Goal: Task Accomplishment & Management: Manage account settings

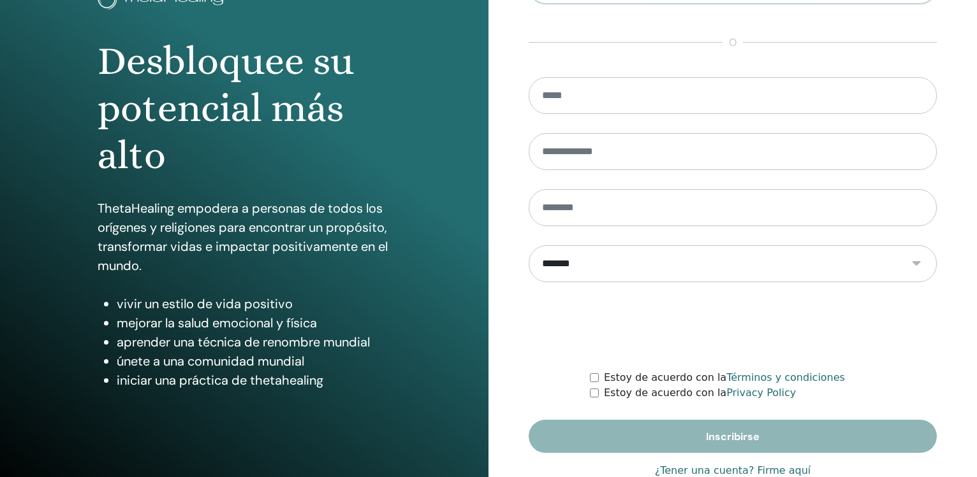
scroll to position [135, 0]
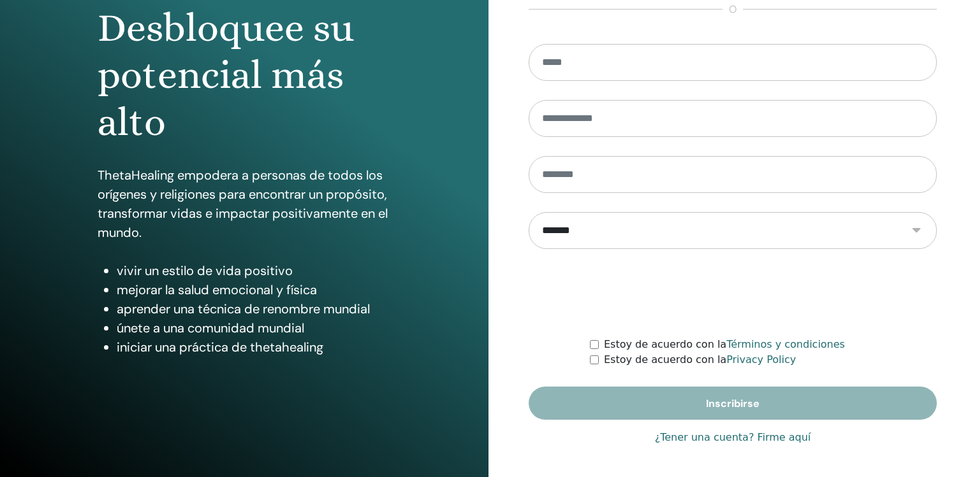
click at [750, 434] on link "¿Tener una cuenta? Firme aquí" at bounding box center [733, 437] width 156 height 15
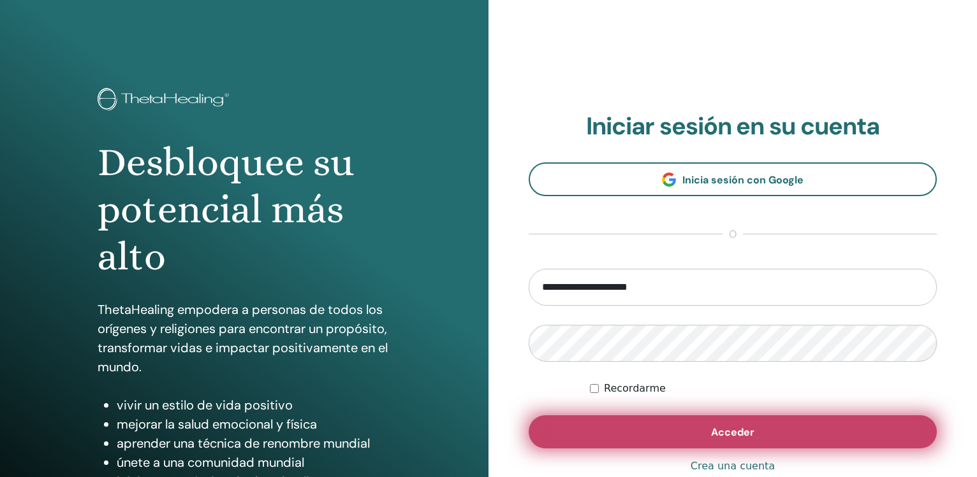
click at [717, 432] on span "Acceder" at bounding box center [732, 432] width 43 height 13
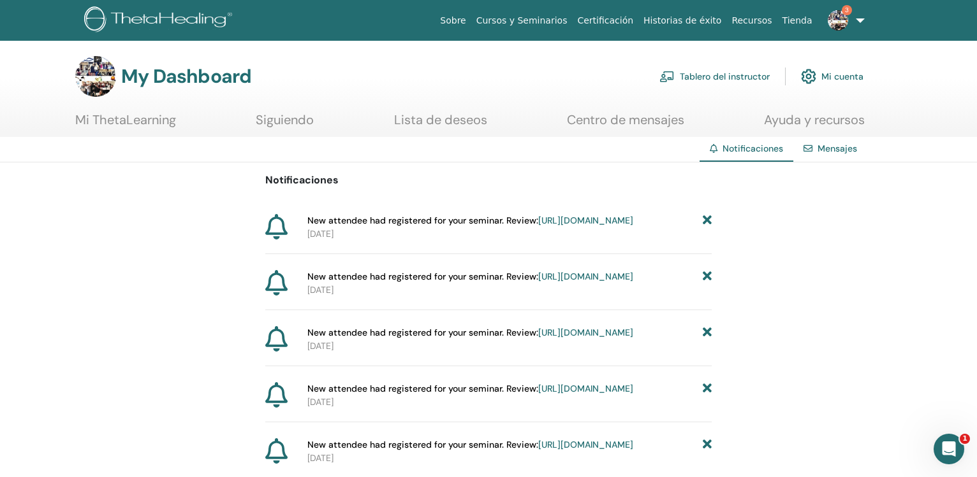
click at [704, 71] on link "Tablero del instructor" at bounding box center [714, 76] width 110 height 28
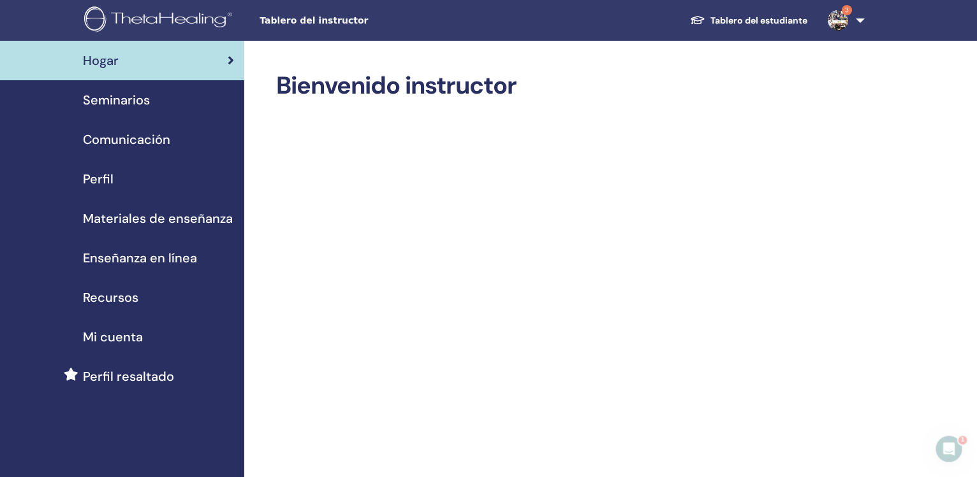
click at [150, 102] on div "Seminarios" at bounding box center [122, 100] width 224 height 19
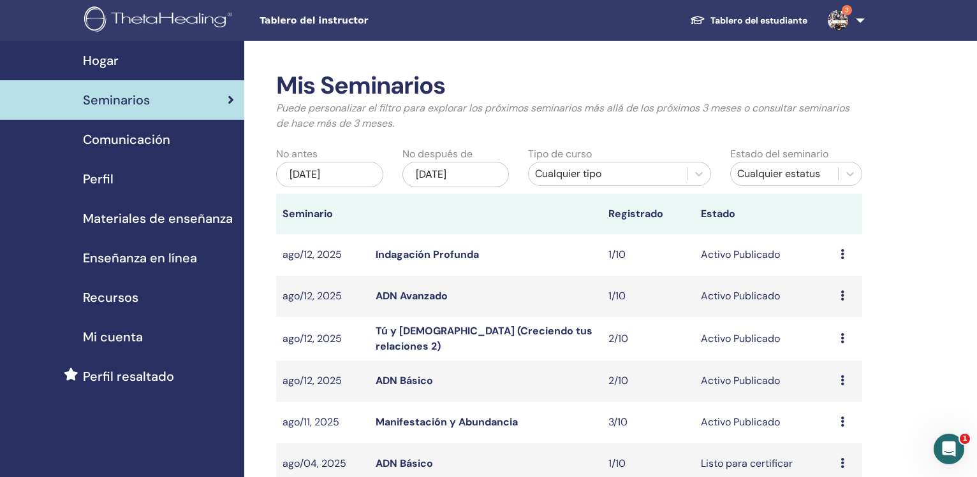
click at [405, 296] on link "ADN Avanzado" at bounding box center [411, 295] width 72 height 13
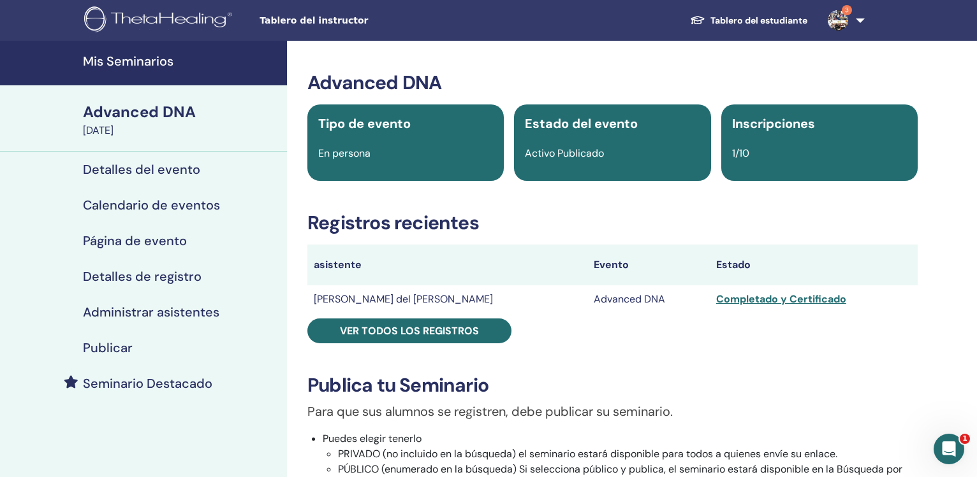
click at [127, 344] on h4 "Publicar" at bounding box center [108, 347] width 50 height 15
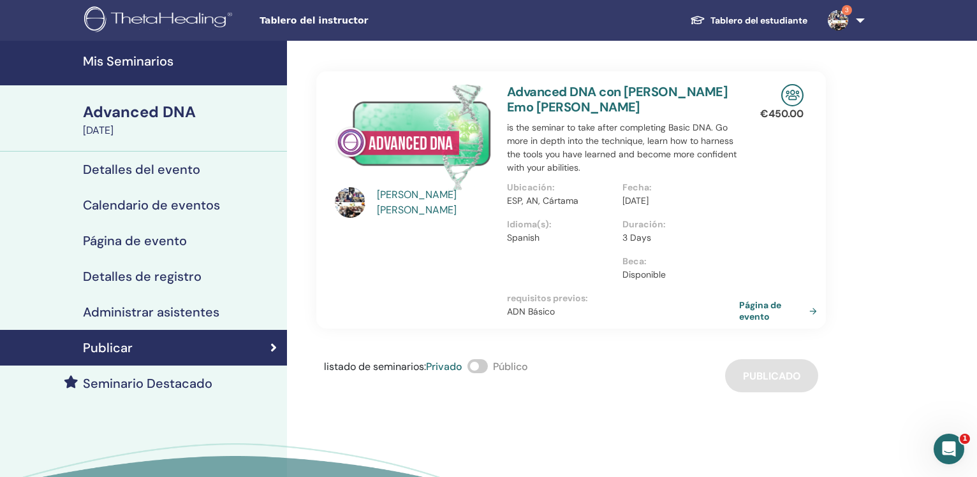
click at [753, 307] on link "Página de evento" at bounding box center [780, 311] width 83 height 23
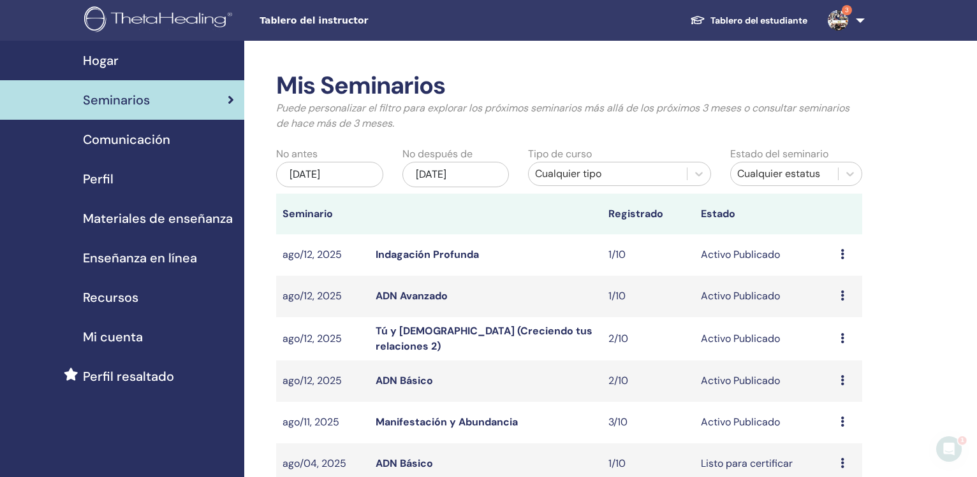
click at [416, 251] on link "Indagación Profunda" at bounding box center [426, 254] width 103 height 13
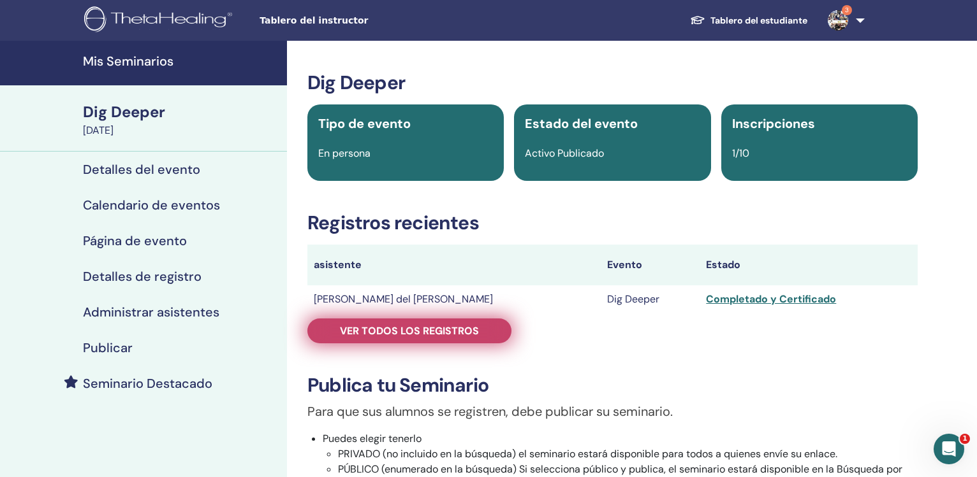
click at [456, 335] on span "Ver todos los registros" at bounding box center [409, 330] width 139 height 13
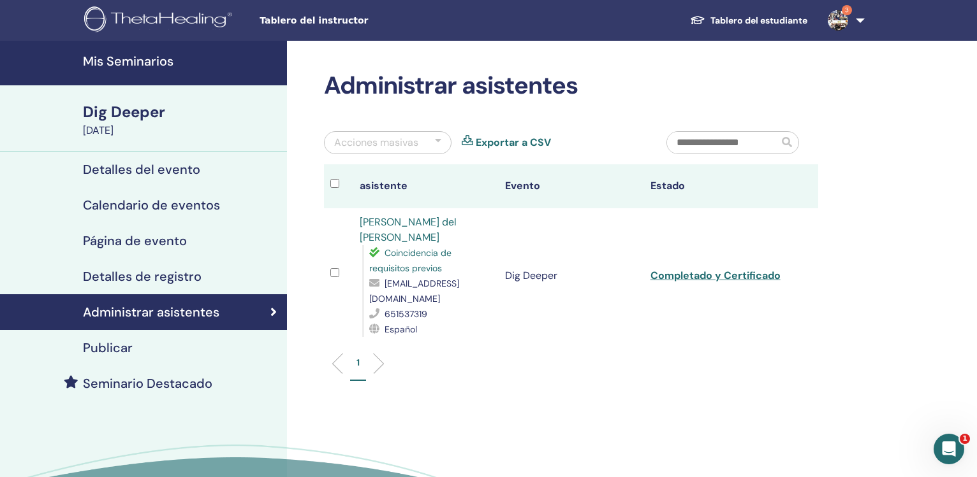
click at [134, 347] on div "Publicar" at bounding box center [143, 347] width 266 height 15
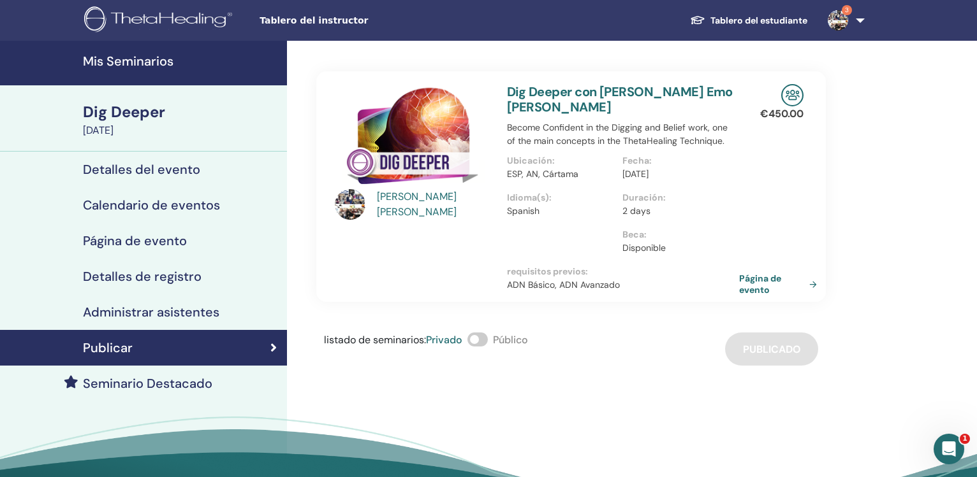
click at [753, 273] on link "Página de evento" at bounding box center [780, 284] width 83 height 23
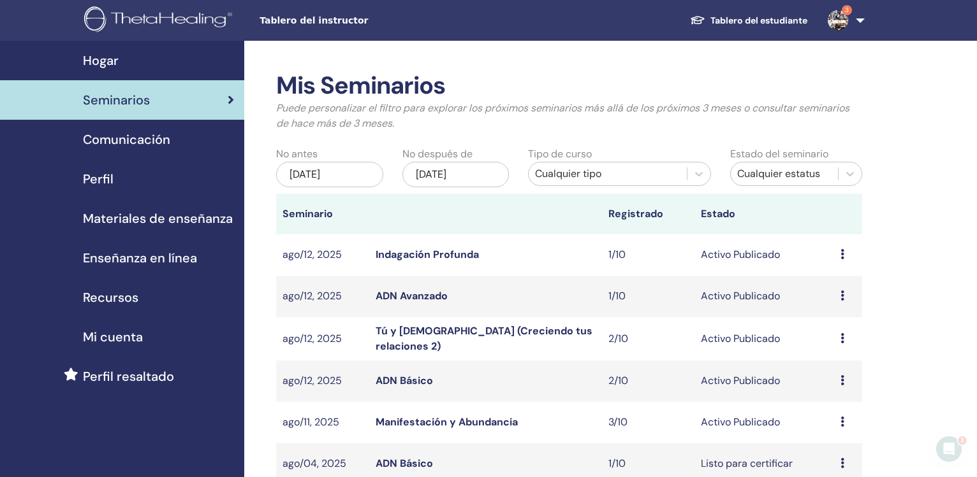
click at [449, 416] on link "Manifestación y Abundancia" at bounding box center [446, 422] width 142 height 13
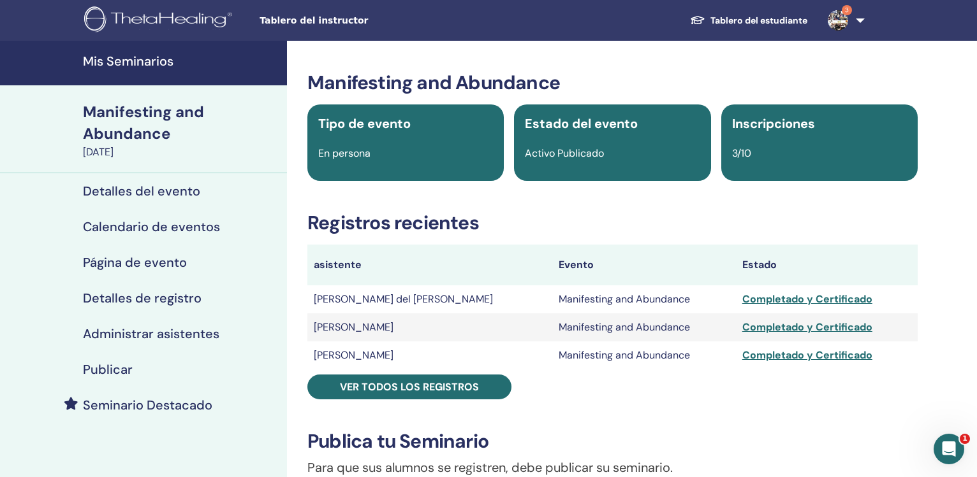
click at [136, 363] on div "Publicar" at bounding box center [143, 369] width 266 height 15
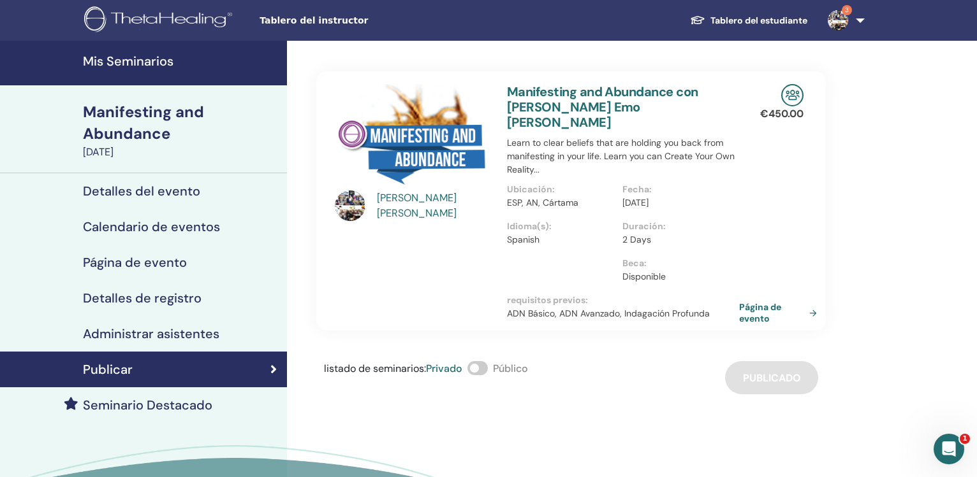
click at [745, 302] on link "Página de evento" at bounding box center [780, 313] width 83 height 23
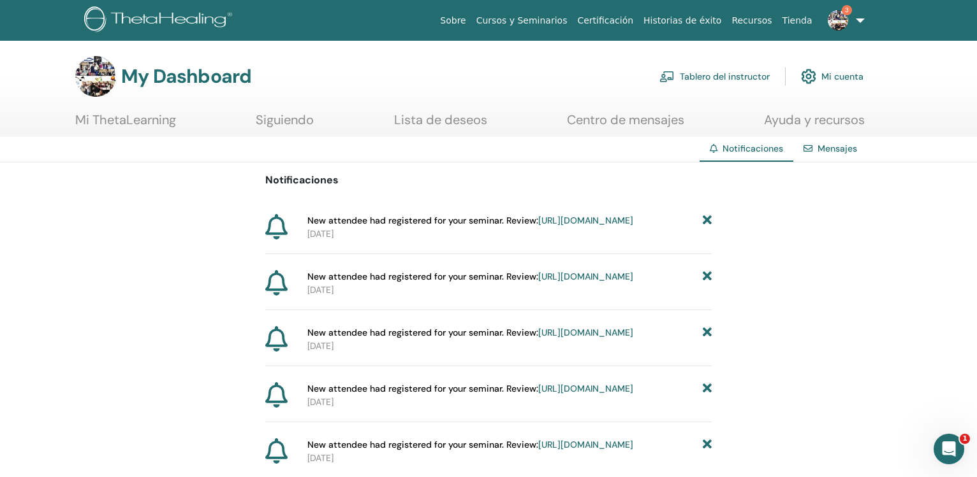
click at [573, 223] on link "[URL][DOMAIN_NAME]" at bounding box center [585, 220] width 95 height 11
